Goal: Task Accomplishment & Management: Manage account settings

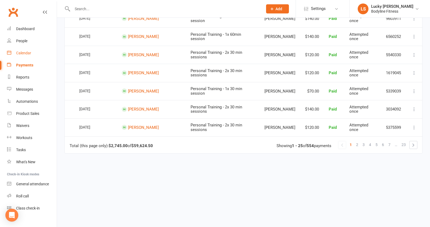
click at [28, 55] on link "Calendar" at bounding box center [32, 53] width 50 height 12
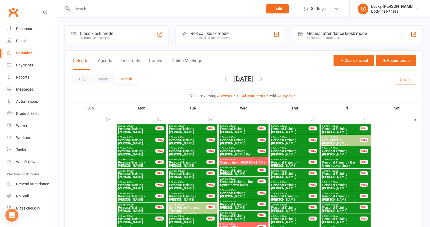
click at [104, 77] on button "Week" at bounding box center [103, 79] width 22 height 10
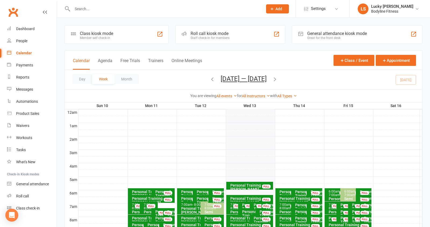
click at [157, 58] on div "Calendar Agenda Free Trials Trainers Online Meetings" at bounding box center [137, 64] width 129 height 12
click at [156, 62] on button "Trainers" at bounding box center [155, 64] width 15 height 12
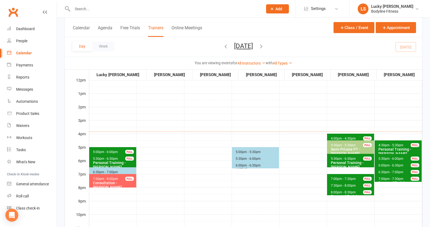
scroll to position [152, 0]
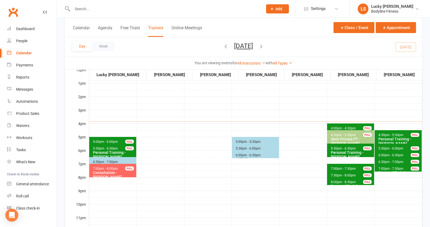
click at [264, 45] on icon "button" at bounding box center [261, 46] width 6 height 6
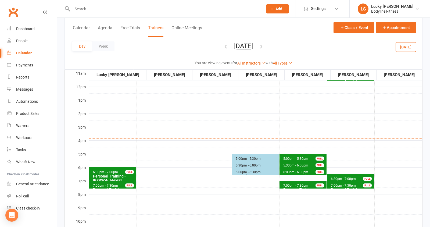
scroll to position [163, 0]
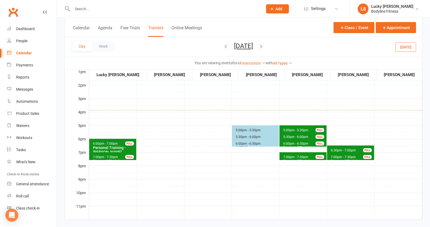
click at [123, 155] on span "7:00pm - 7:30pm Personal Training - [PERSON_NAME] FULL" at bounding box center [112, 156] width 47 height 8
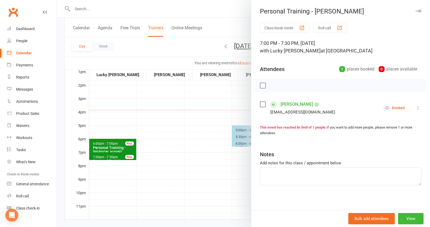
click at [155, 127] on div at bounding box center [243, 113] width 373 height 227
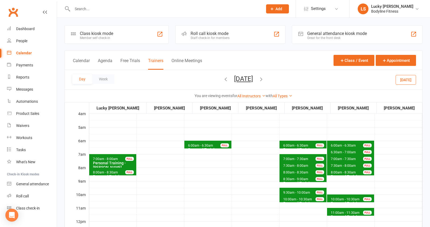
scroll to position [11, 0]
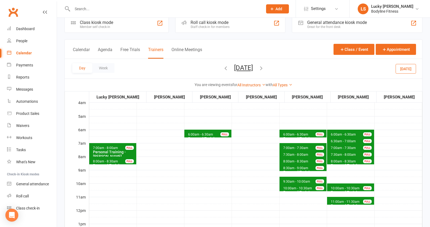
click at [402, 68] on button "[DATE]" at bounding box center [406, 69] width 20 height 10
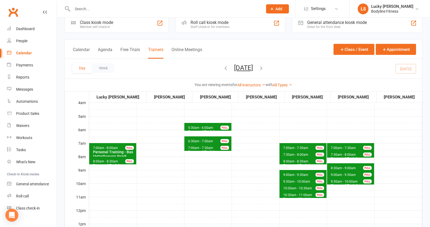
click at [126, 159] on div "FULL" at bounding box center [129, 161] width 9 height 4
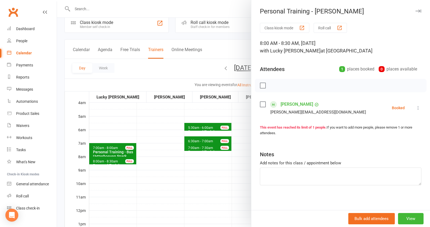
click at [418, 106] on icon at bounding box center [418, 107] width 5 height 5
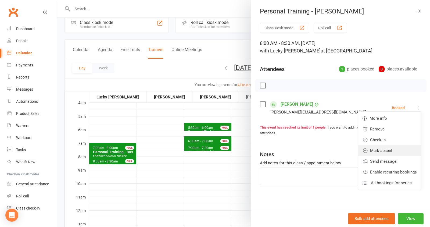
click at [389, 151] on link "Mark absent" at bounding box center [389, 150] width 63 height 11
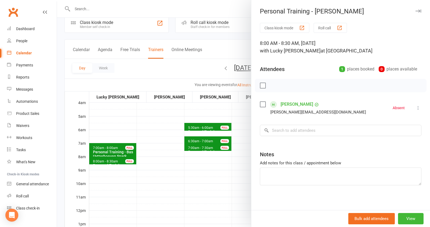
click at [156, 195] on div at bounding box center [243, 113] width 373 height 227
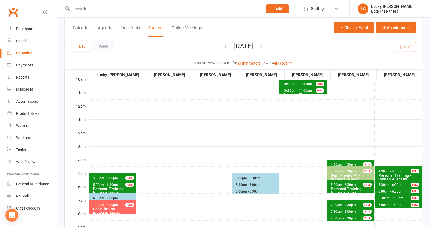
scroll to position [115, 0]
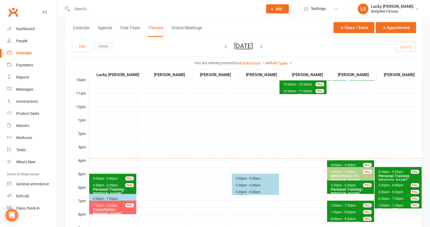
click at [116, 188] on div "Personal Training - [PERSON_NAME]" at bounding box center [114, 191] width 42 height 9
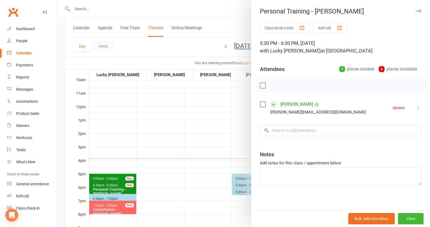
click at [143, 136] on div at bounding box center [243, 113] width 373 height 227
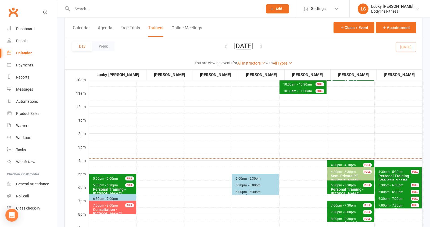
click at [129, 177] on div "FULL" at bounding box center [129, 178] width 9 height 4
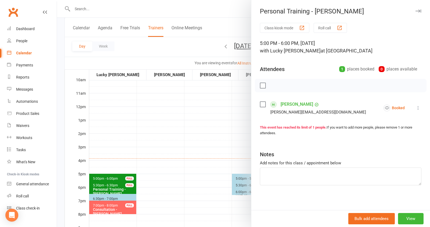
click at [173, 141] on div at bounding box center [243, 113] width 373 height 227
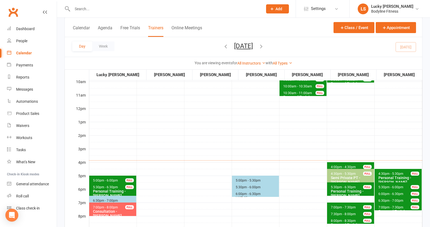
scroll to position [112, 0]
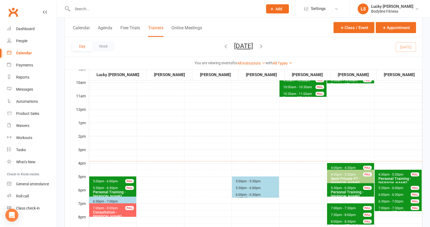
click at [114, 209] on span "7:00pm - 8:00pm" at bounding box center [106, 208] width 26 height 4
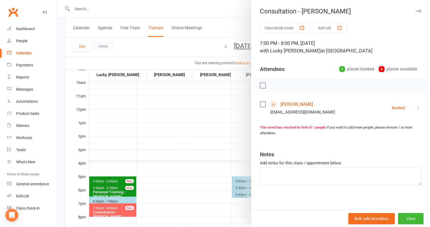
click at [294, 105] on link "[PERSON_NAME]" at bounding box center [297, 104] width 33 height 9
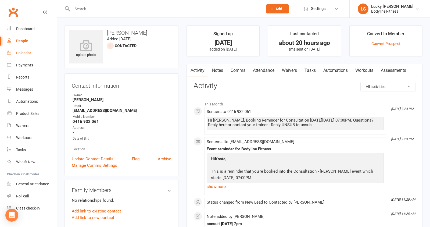
click at [24, 53] on div "Calendar" at bounding box center [23, 53] width 15 height 4
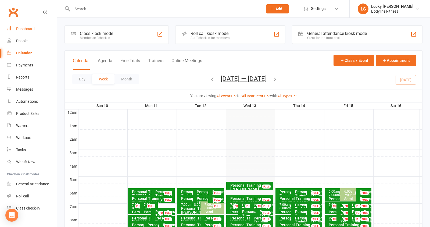
click at [27, 30] on div "Dashboard" at bounding box center [25, 29] width 19 height 4
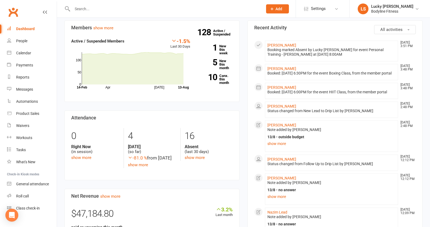
scroll to position [204, 0]
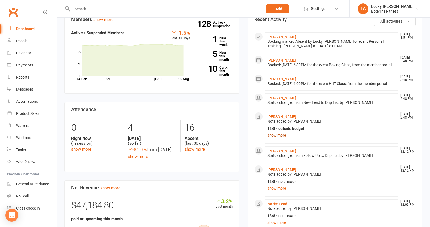
click at [279, 137] on link "show more" at bounding box center [332, 135] width 128 height 8
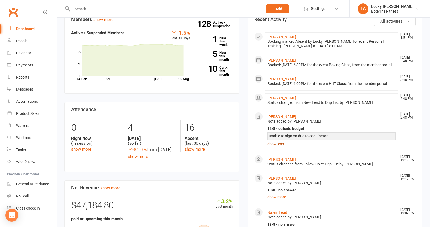
click at [283, 144] on link "show less" at bounding box center [332, 144] width 128 height 8
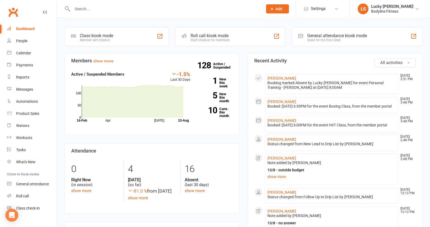
scroll to position [159, 0]
